Goal: Complete application form

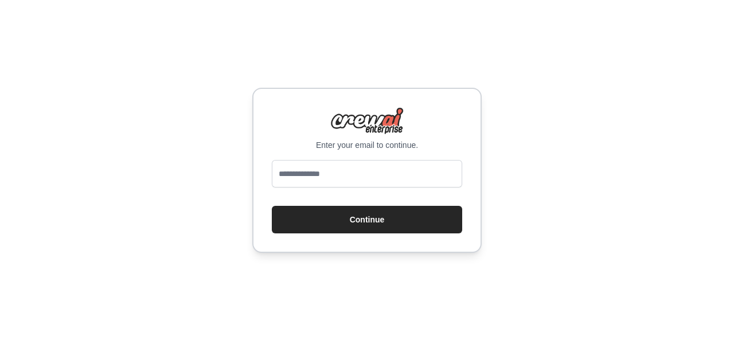
click at [322, 174] on input "email" at bounding box center [367, 174] width 190 height 28
type input "**********"
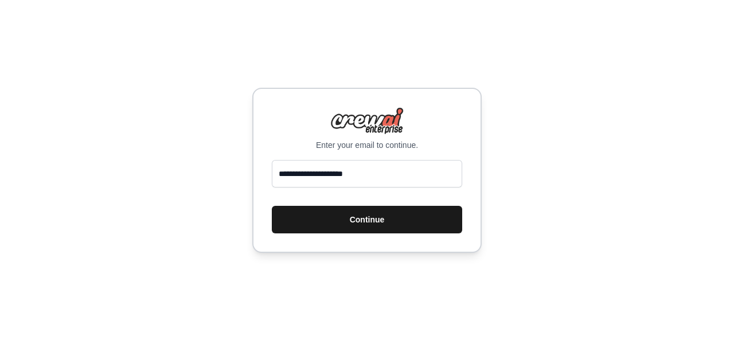
click at [351, 217] on button "Continue" at bounding box center [367, 220] width 190 height 28
